Goal: Task Accomplishment & Management: Complete application form

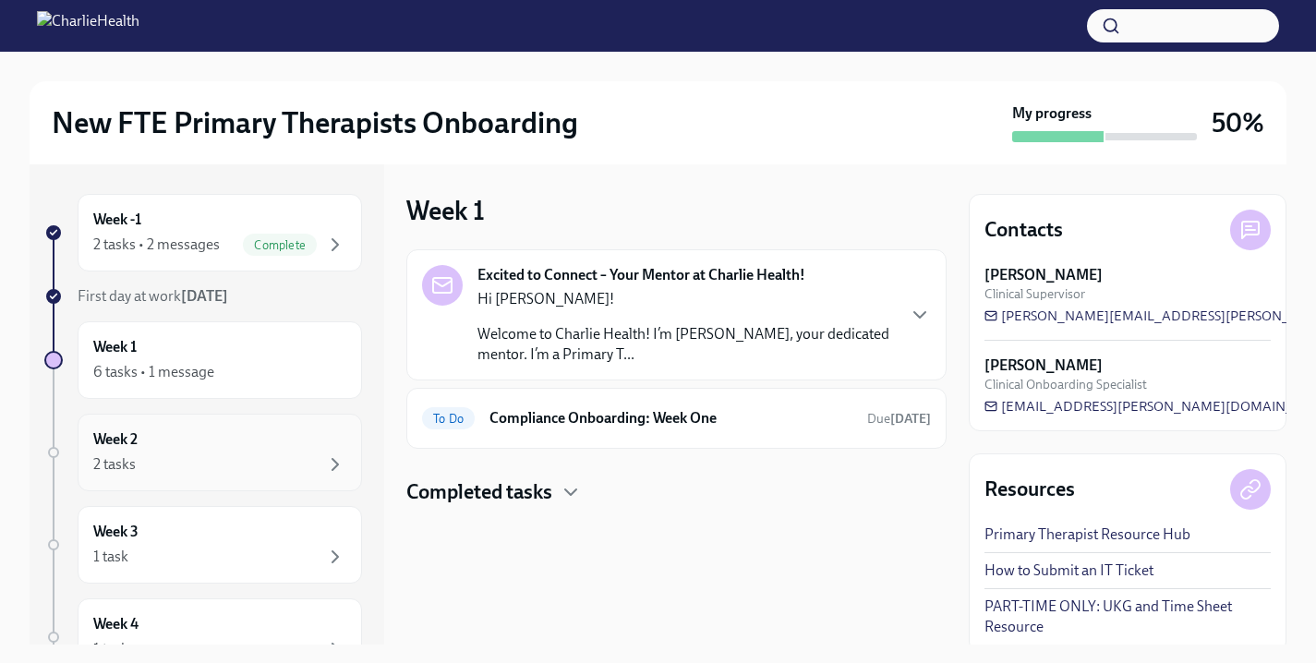
click at [204, 443] on div "Week 2 2 tasks" at bounding box center [219, 452] width 253 height 46
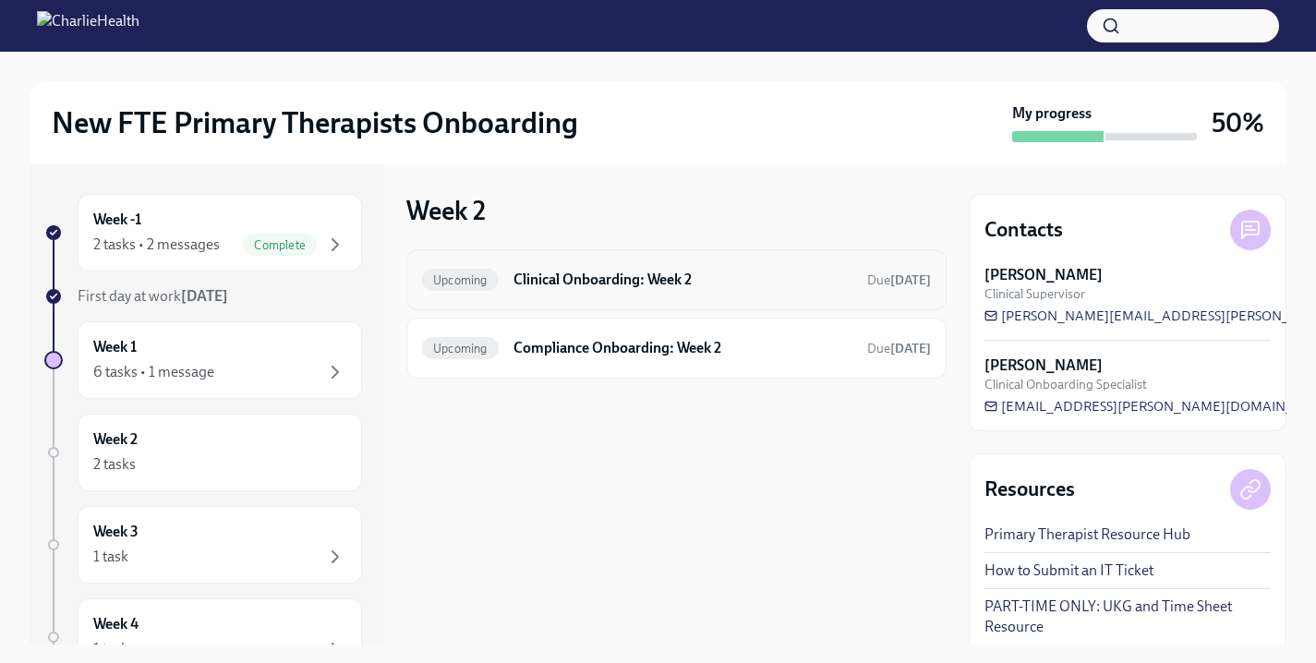
click at [608, 290] on div "Upcoming Clinical Onboarding: Week 2 Due [DATE]" at bounding box center [676, 280] width 509 height 30
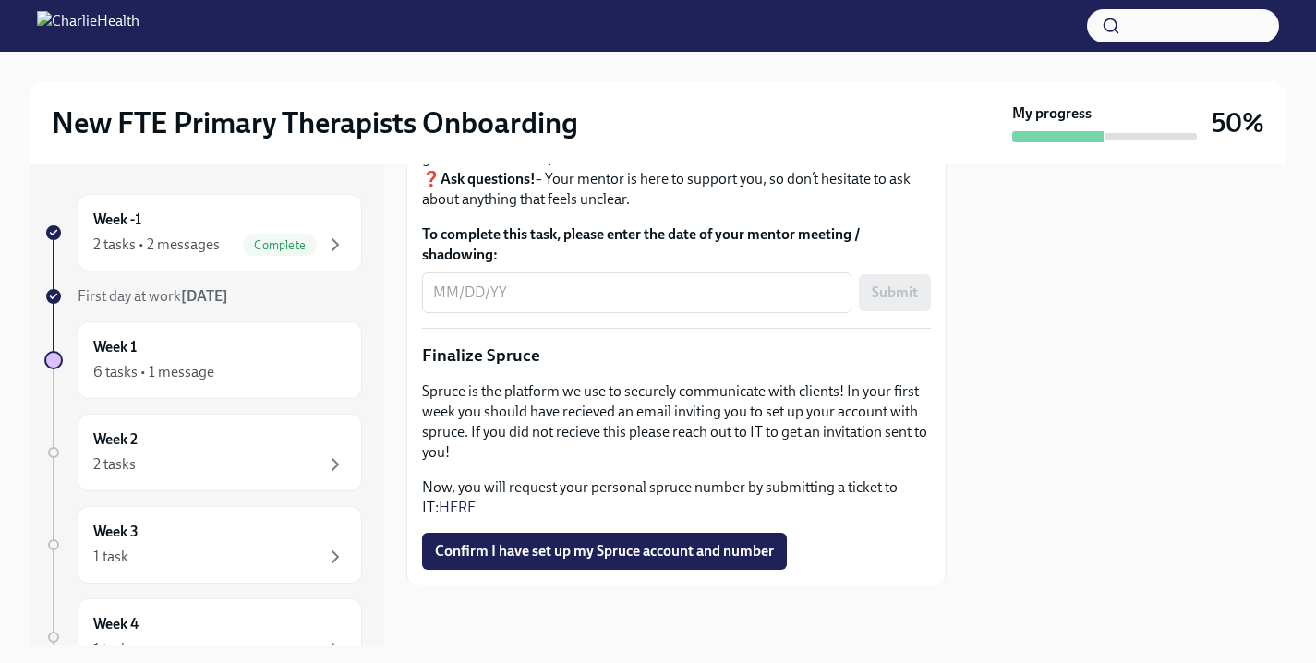
scroll to position [2336, 0]
click at [523, 559] on span "Confirm I have set up my Spruce account and number" at bounding box center [604, 551] width 339 height 18
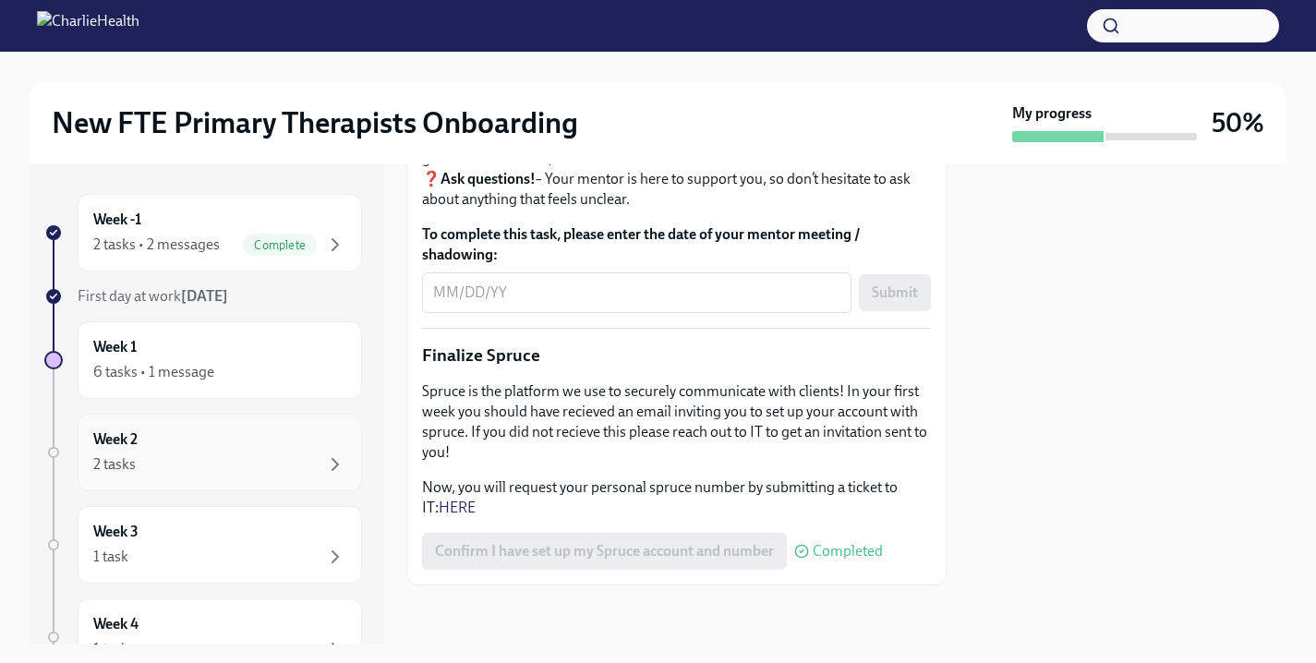
click at [241, 456] on div "2 tasks" at bounding box center [219, 465] width 253 height 22
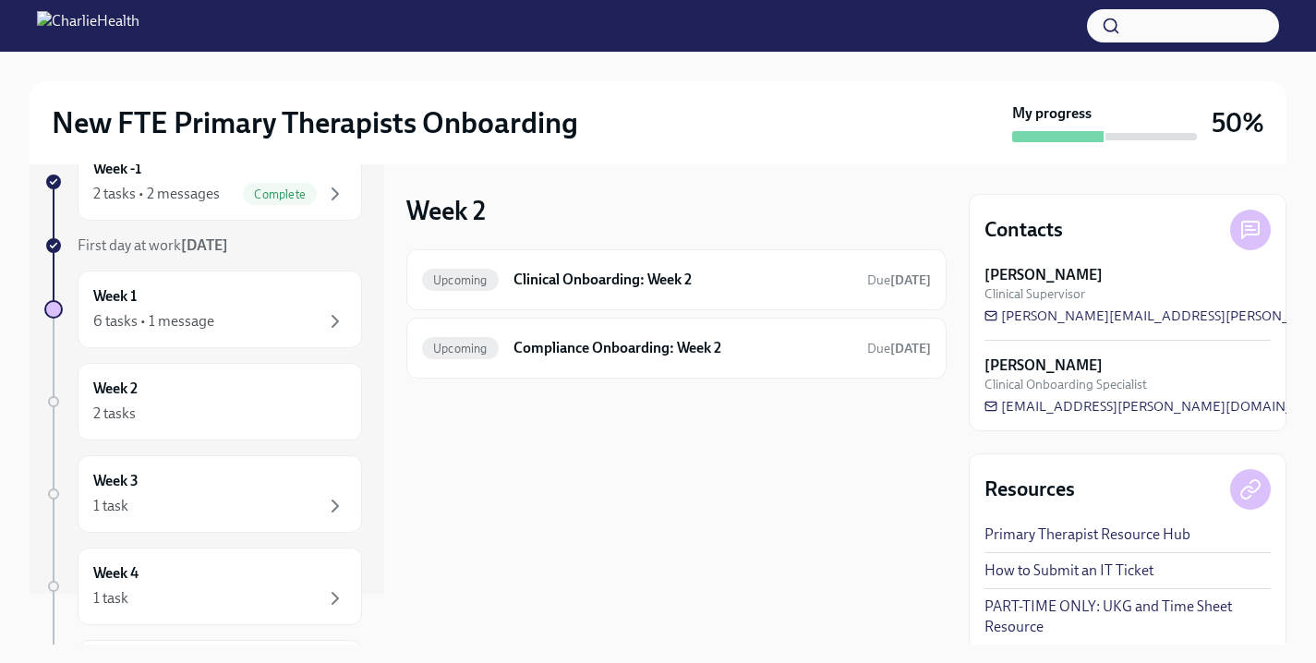
scroll to position [84, 0]
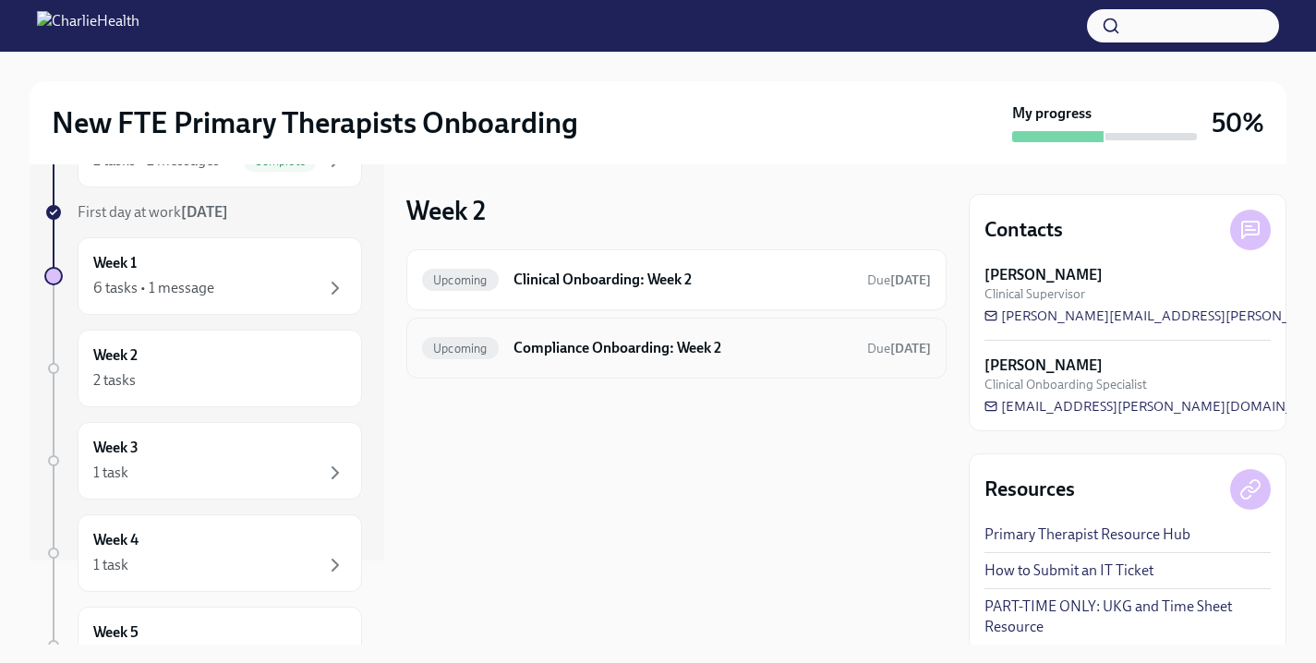
click at [540, 363] on div "Upcoming Compliance Onboarding: Week 2 Due [DATE]" at bounding box center [676, 348] width 540 height 61
click at [587, 341] on h6 "Compliance Onboarding: Week 2" at bounding box center [683, 348] width 339 height 20
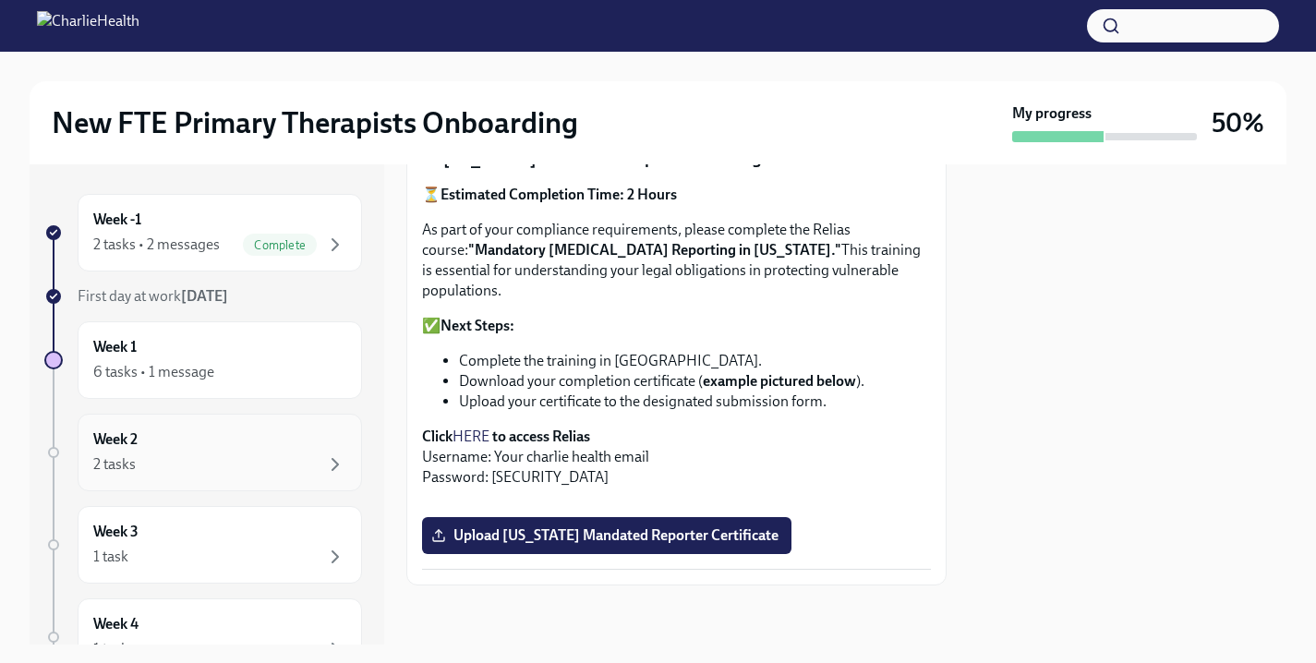
scroll to position [23, 0]
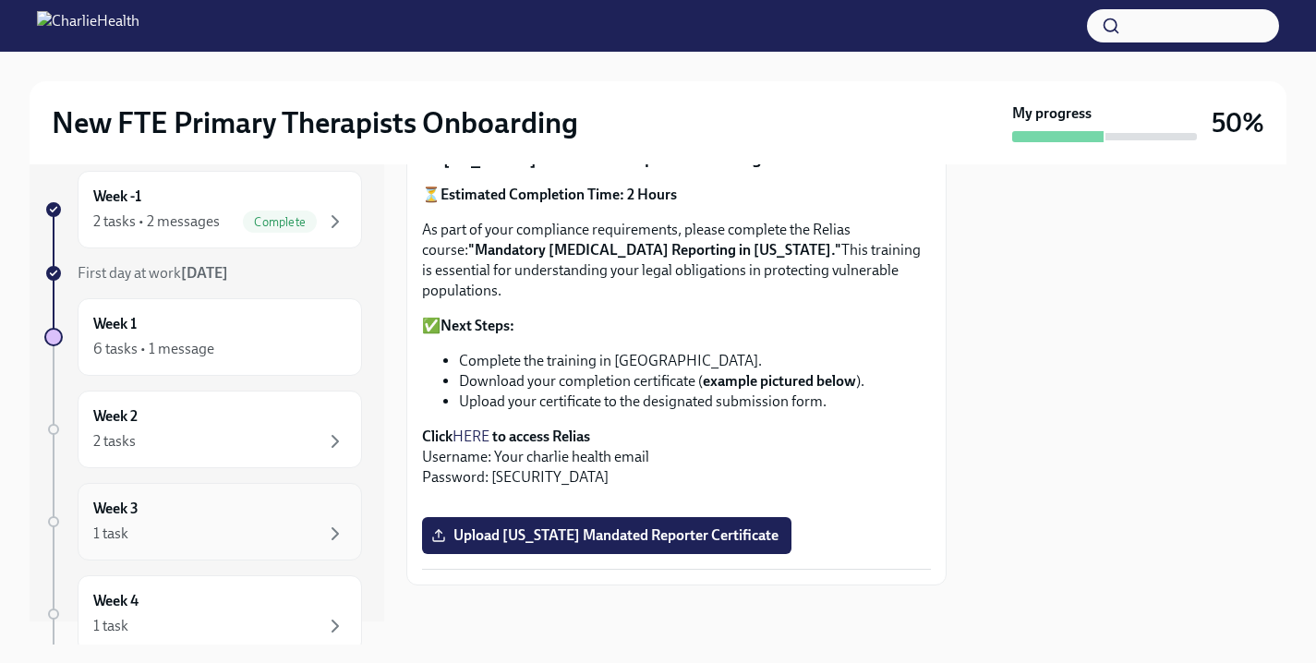
click at [265, 518] on div "Week 3 1 task" at bounding box center [219, 522] width 253 height 46
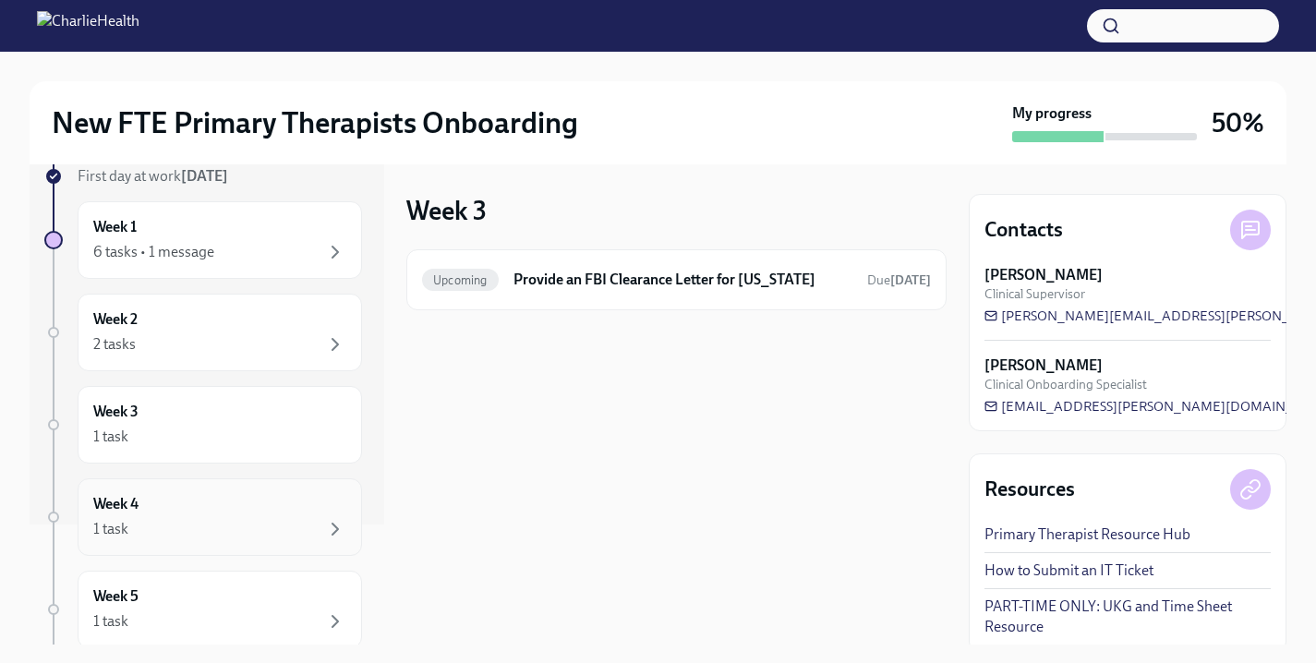
scroll to position [135, 0]
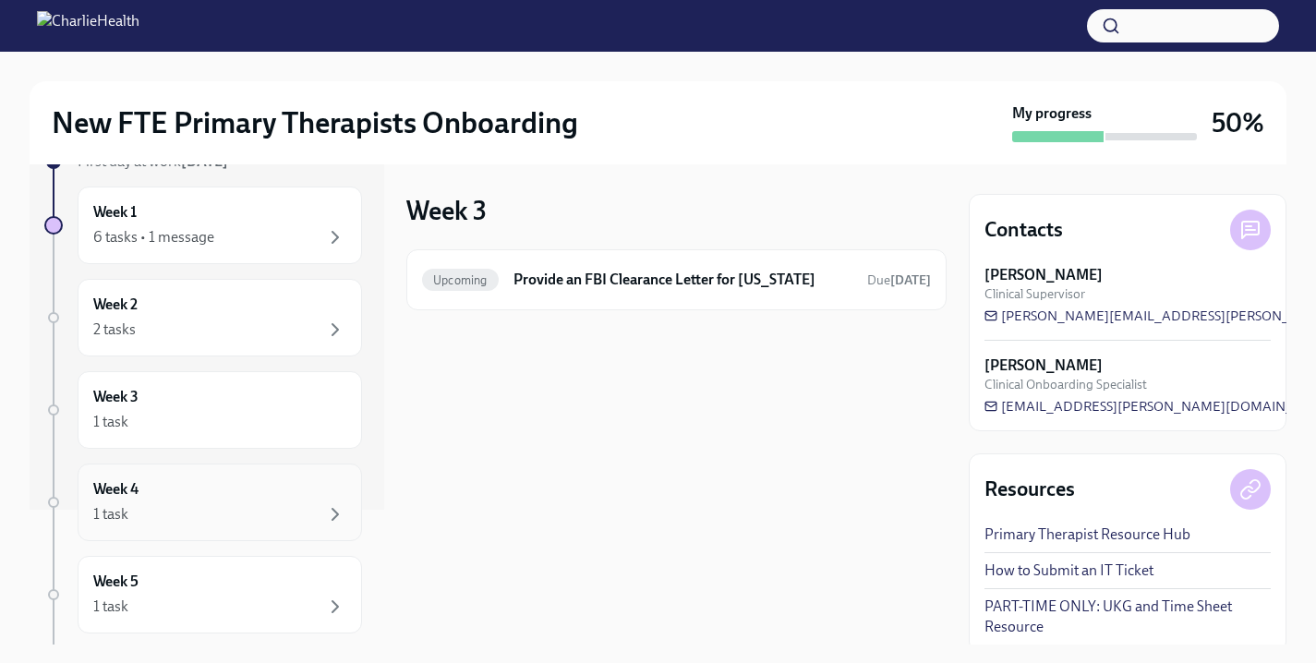
click at [252, 505] on div "1 task" at bounding box center [219, 514] width 253 height 22
click at [200, 497] on div "Week 4 1 task" at bounding box center [219, 502] width 253 height 46
click at [224, 601] on div "1 task" at bounding box center [219, 607] width 253 height 22
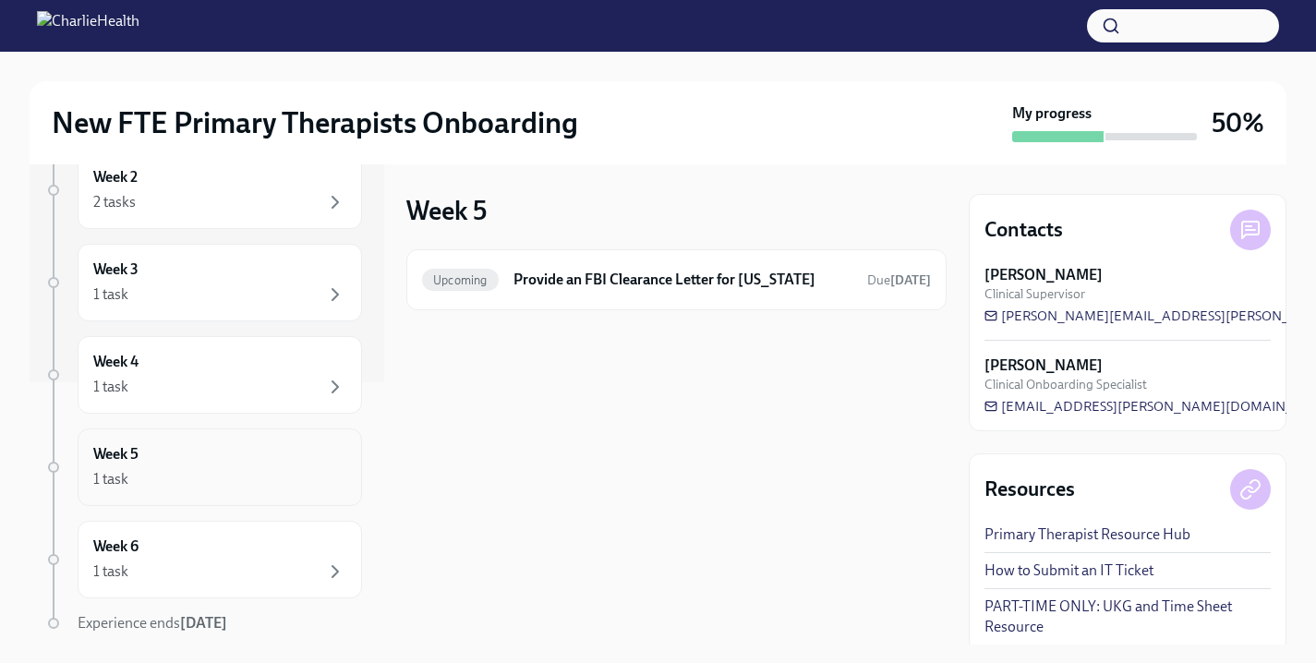
scroll to position [282, 0]
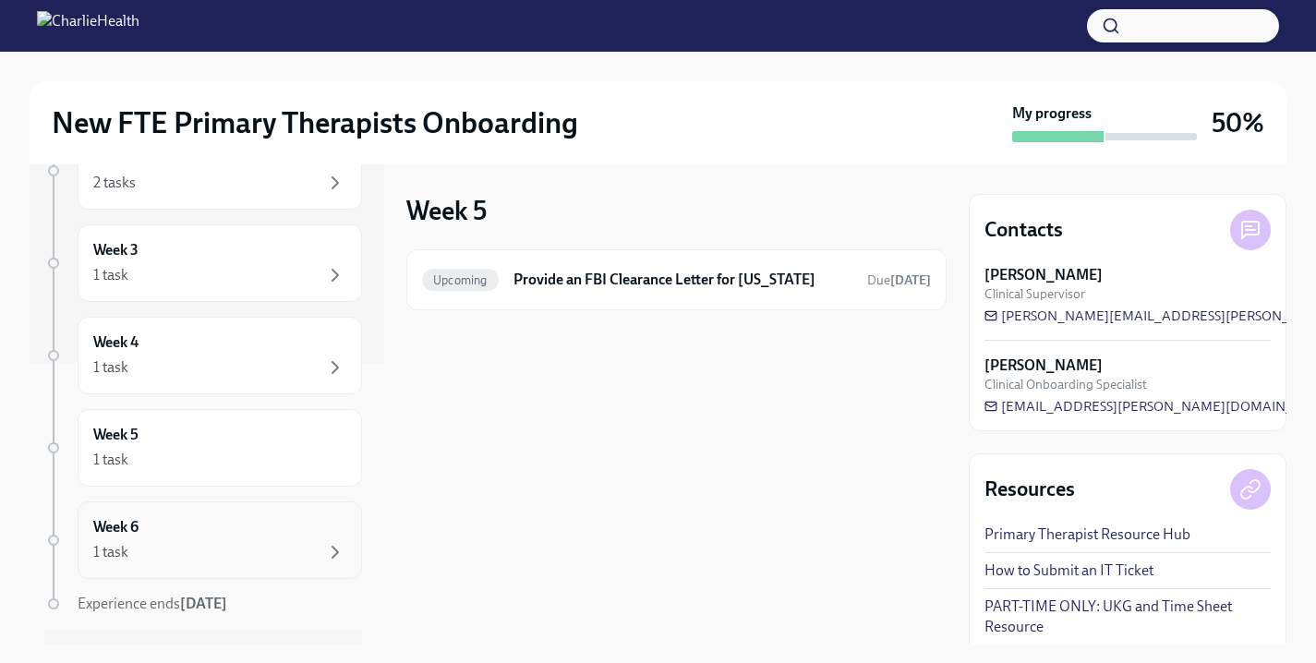
click at [216, 548] on div "1 task" at bounding box center [219, 552] width 253 height 22
click at [220, 457] on div "1 task" at bounding box center [219, 460] width 253 height 22
click at [218, 393] on div "Week 4 1 task" at bounding box center [220, 356] width 284 height 78
click at [217, 257] on div "Week 3 1 task" at bounding box center [219, 263] width 253 height 46
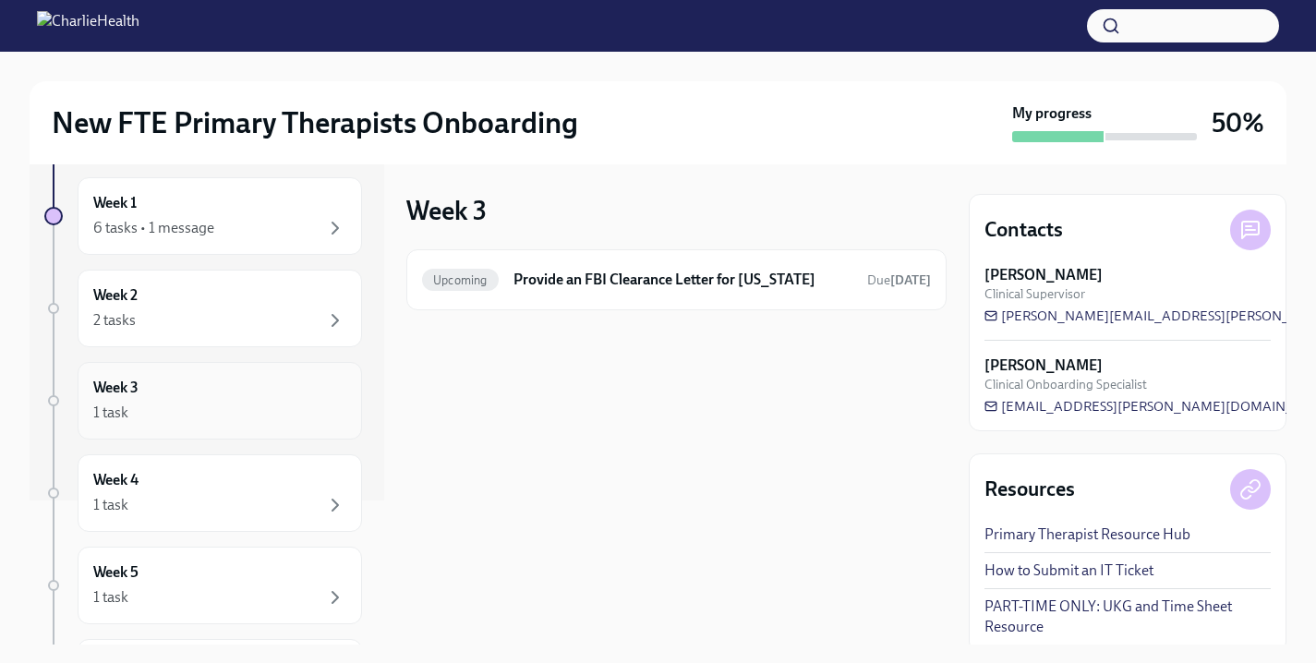
scroll to position [116, 0]
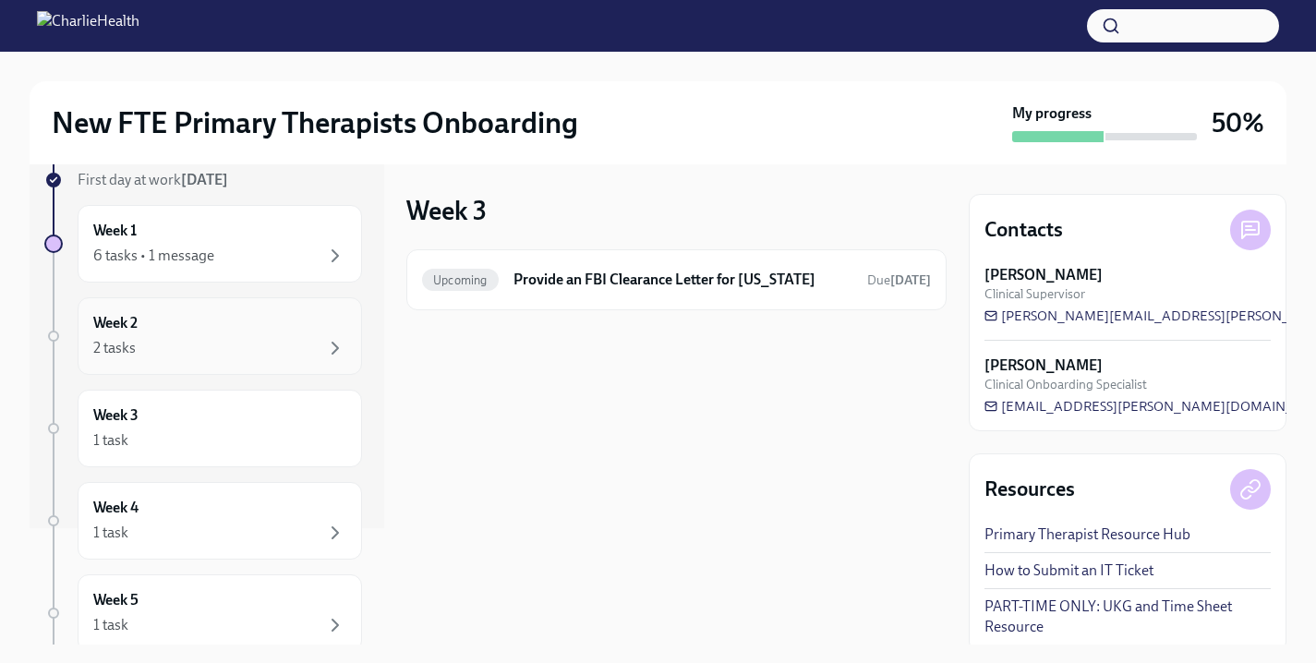
click at [221, 308] on div "Week 2 2 tasks" at bounding box center [220, 336] width 284 height 78
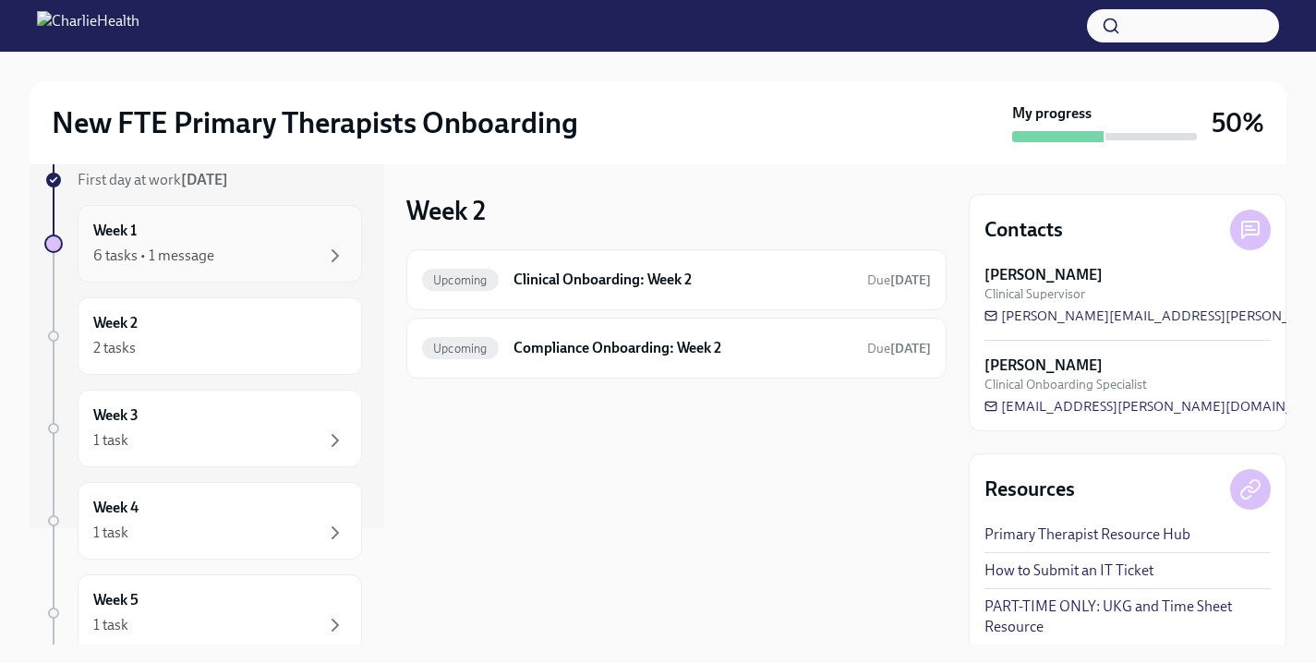
click at [222, 260] on div "6 tasks • 1 message" at bounding box center [219, 256] width 253 height 22
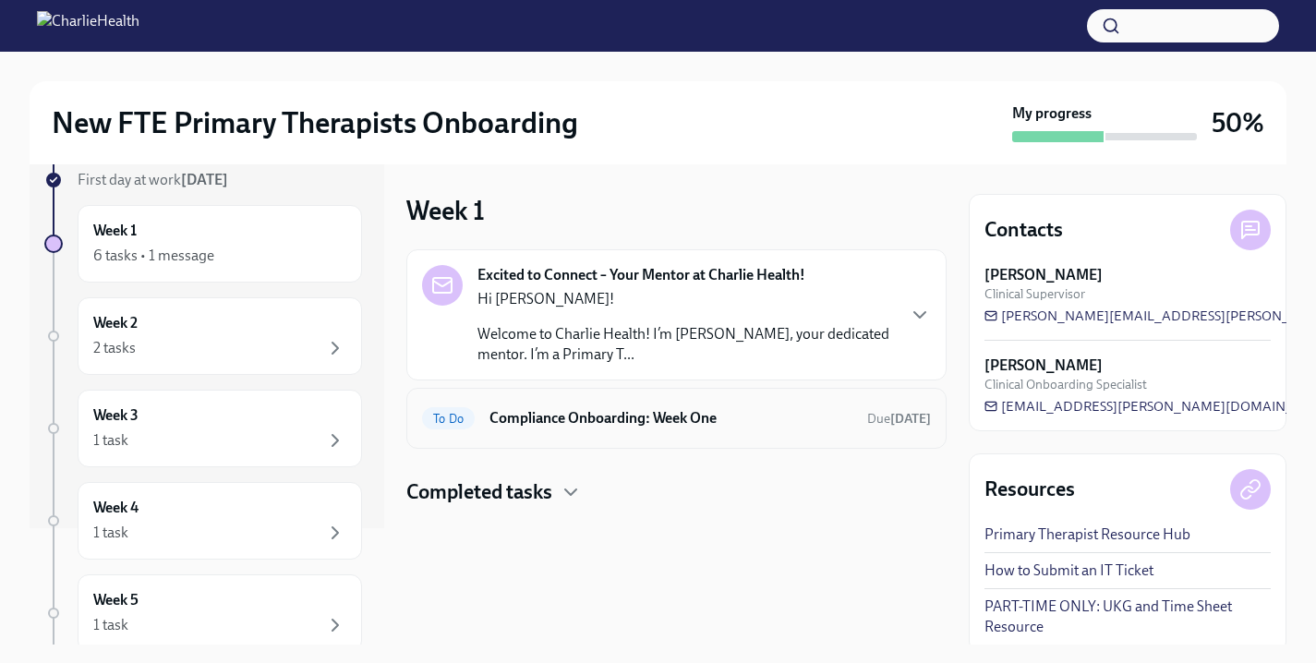
click at [675, 426] on h6 "Compliance Onboarding: Week One" at bounding box center [671, 418] width 363 height 20
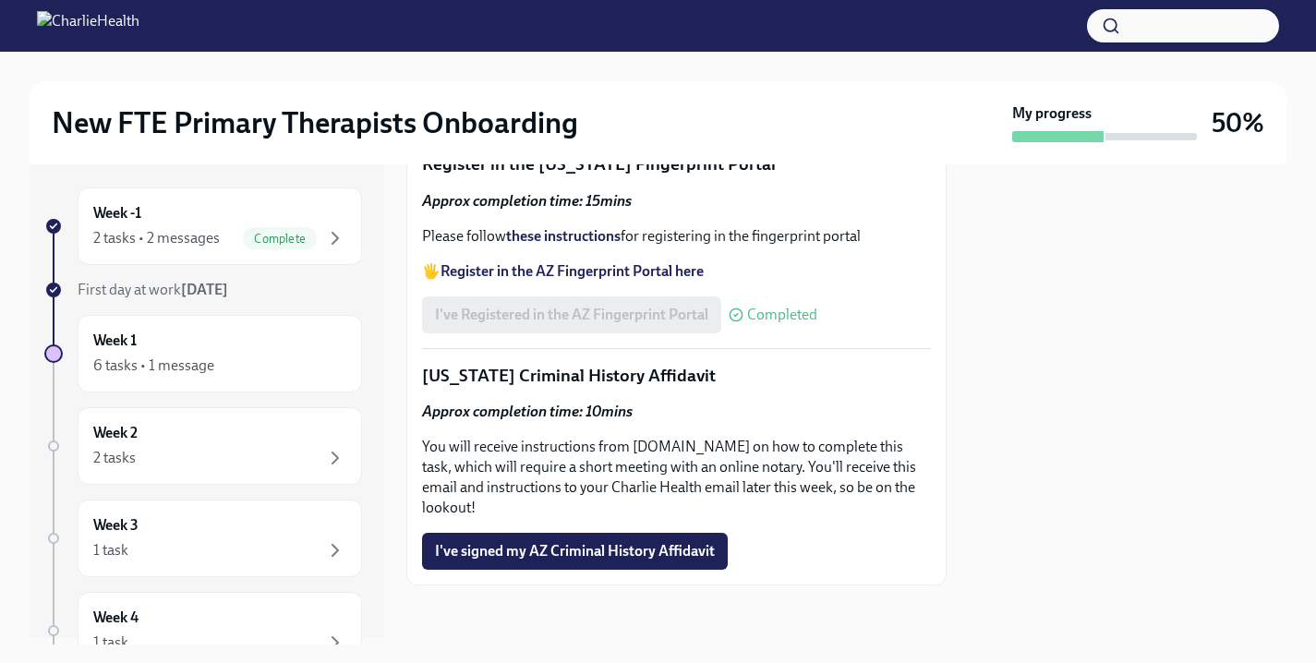
scroll to position [10, 0]
click at [249, 346] on div "Week 1 6 tasks • 1 message" at bounding box center [219, 350] width 253 height 46
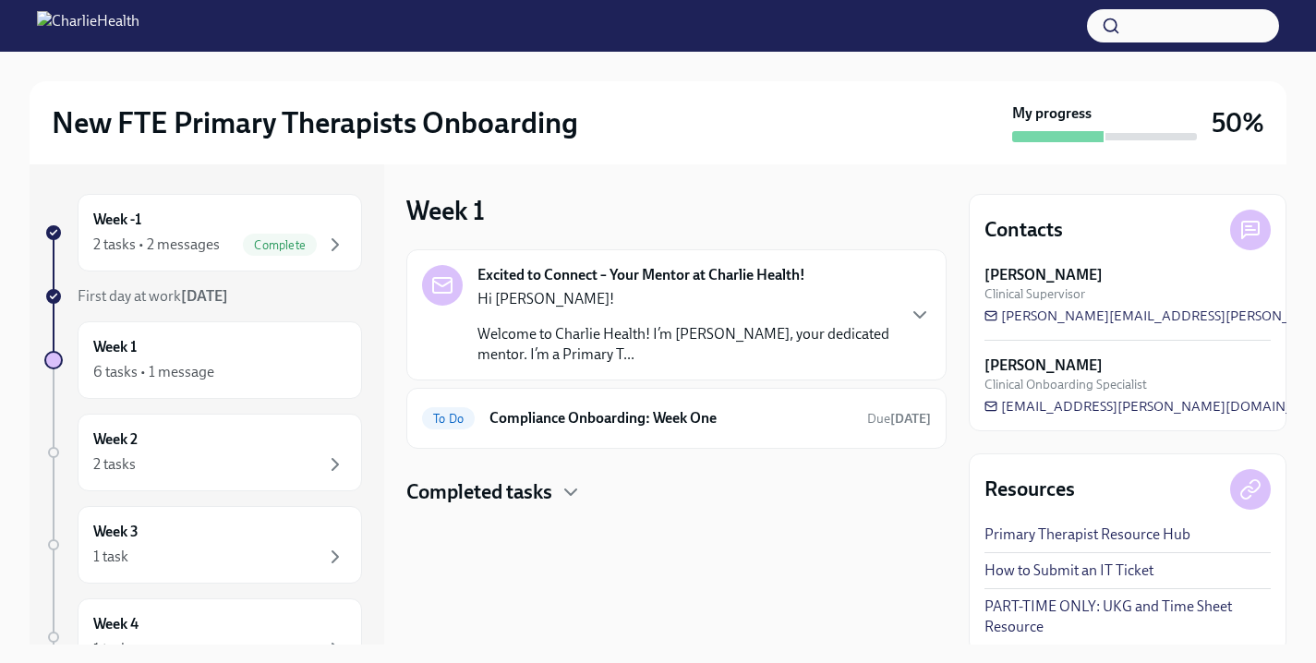
click at [517, 499] on h4 "Completed tasks" at bounding box center [479, 492] width 146 height 28
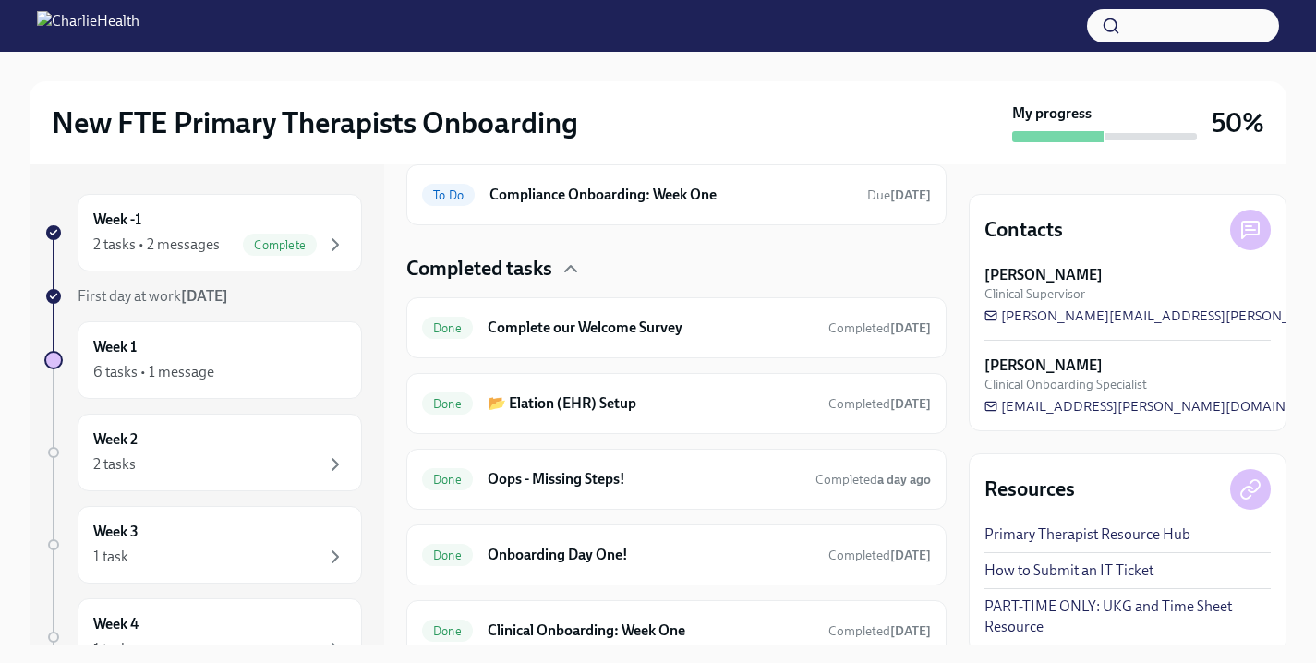
scroll to position [250, 0]
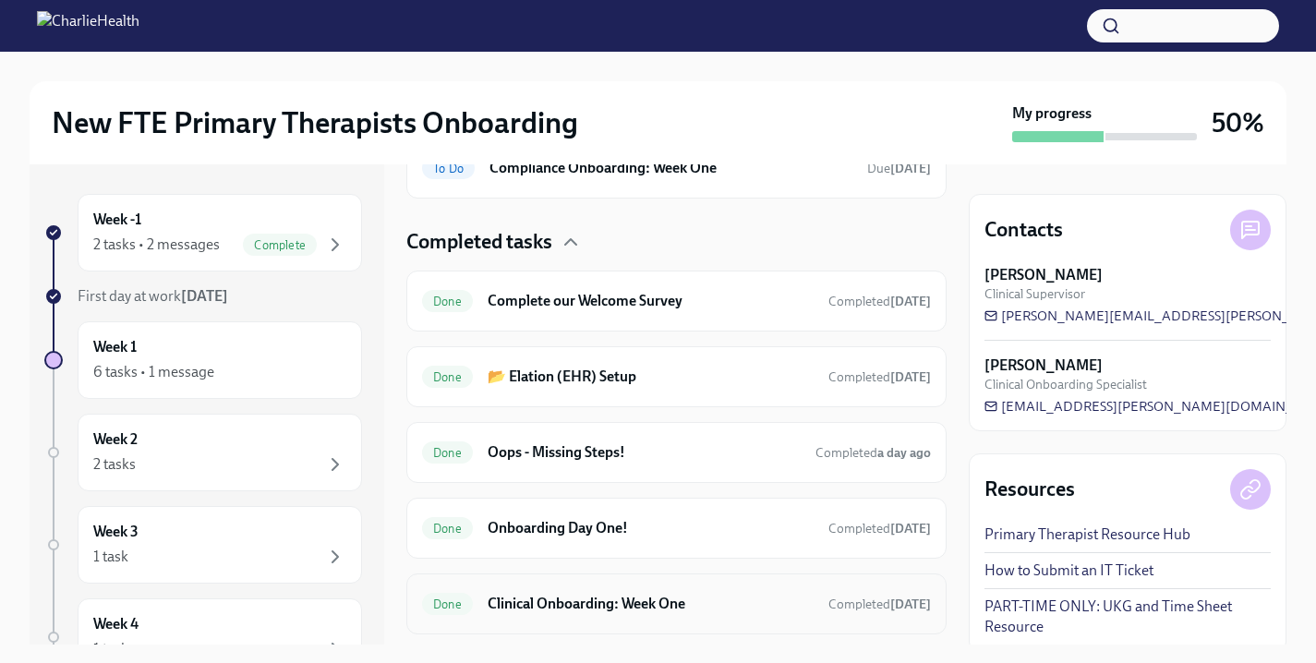
click at [533, 614] on div "Done Clinical Onboarding: Week One Completed [DATE]" at bounding box center [676, 604] width 509 height 30
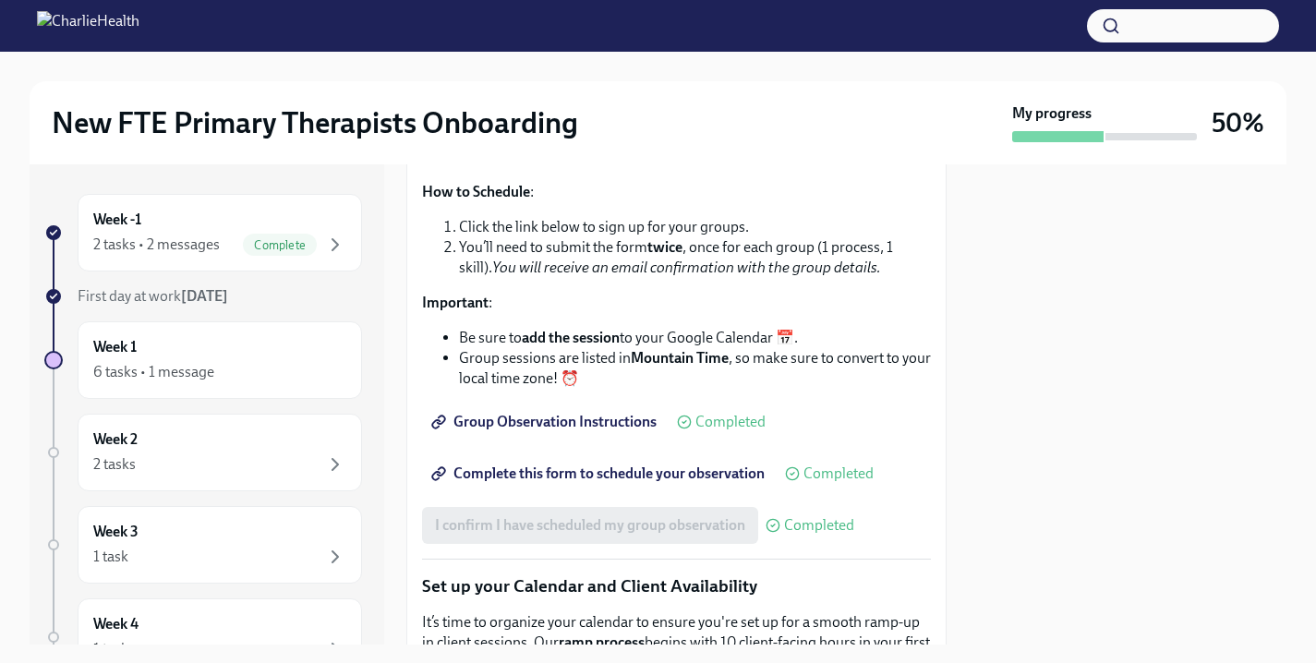
scroll to position [2701, 0]
click at [593, 482] on span "Complete this form to schedule your observation" at bounding box center [600, 473] width 330 height 18
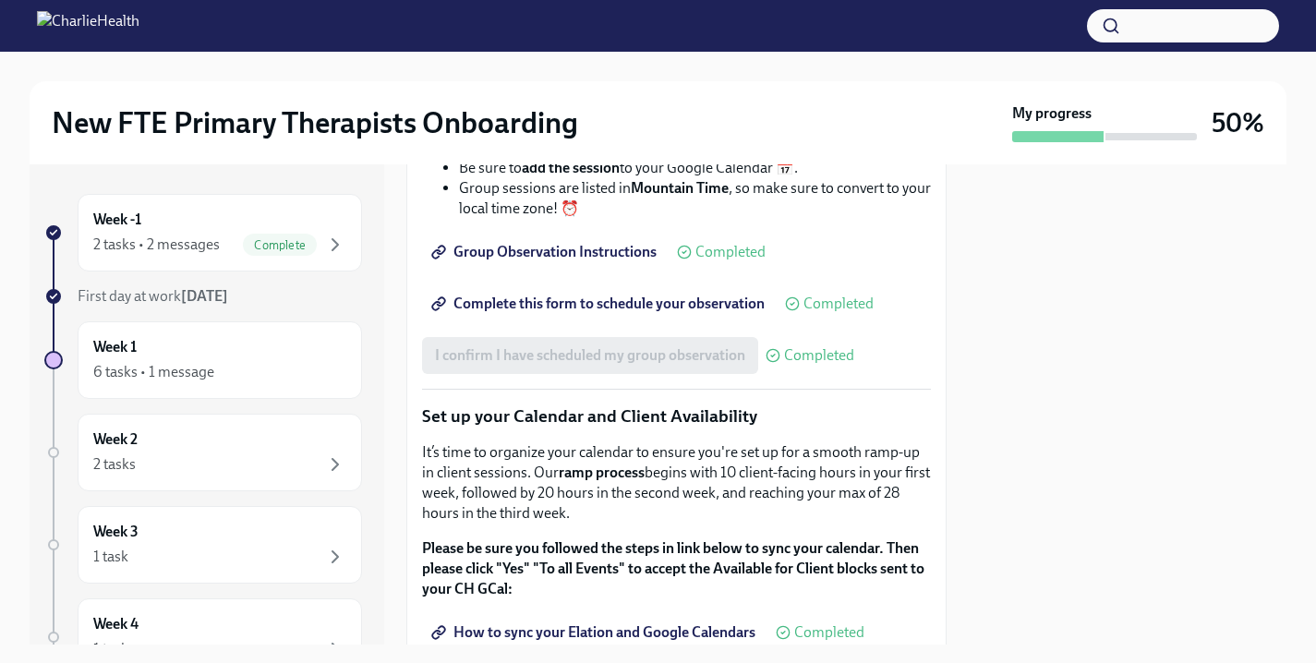
scroll to position [2883, 0]
